Goal: Find contact information: Find contact information

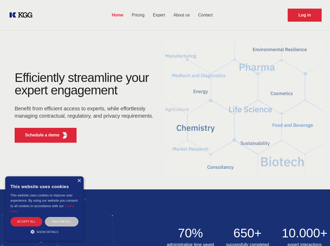
click at [165, 123] on div "Efficiently streamline your expert engagement Benefit from efficient access to …" at bounding box center [85, 108] width 159 height 75
click at [39, 135] on p "Schedule a demo" at bounding box center [42, 135] width 34 height 6
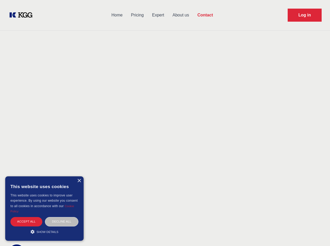
click at [79, 181] on div "× This website uses cookies This website uses cookies to improve user experienc…" at bounding box center [44, 208] width 78 height 64
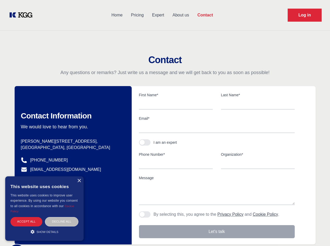
click at [26, 221] on div "Accept all" at bounding box center [26, 221] width 32 height 9
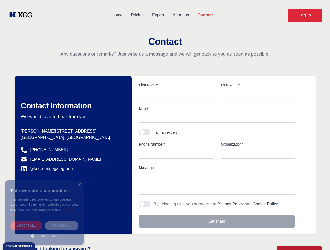
click at [62, 221] on div "Decline all" at bounding box center [61, 225] width 33 height 9
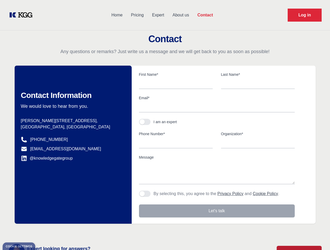
click at [44, 232] on main "Contact Any questions or remarks? Just write us a message and we will get back …" at bounding box center [165, 136] width 330 height 272
